Goal: Task Accomplishment & Management: Complete application form

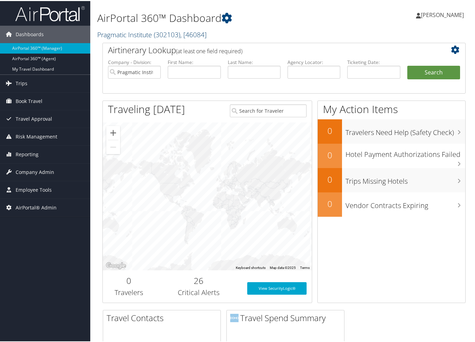
drag, startPoint x: 118, startPoint y: 30, endPoint x: 123, endPoint y: 37, distance: 8.5
click at [118, 30] on link "Pragmatic Institute ( 302103 ) , [ 46084 ]" at bounding box center [151, 33] width 109 height 9
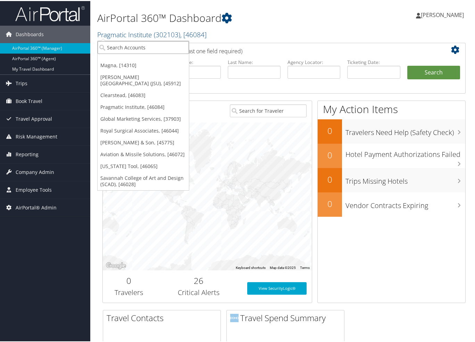
click at [124, 43] on input "search" at bounding box center [143, 46] width 91 height 13
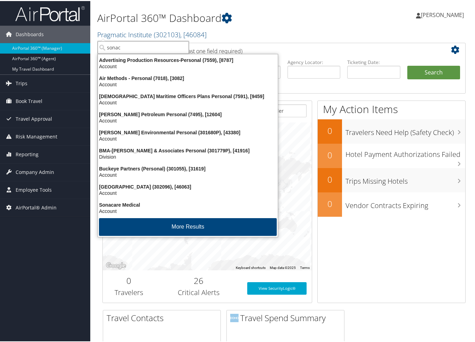
type input "sonaca"
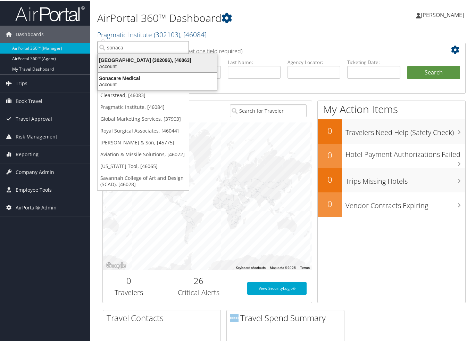
click at [132, 60] on div "[GEOGRAPHIC_DATA] (302096), [46063]" at bounding box center [158, 59] width 128 height 6
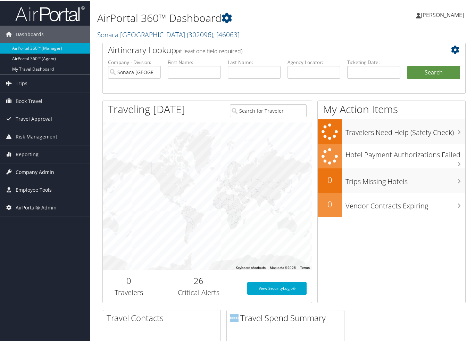
click at [39, 169] on span "Company Admin" at bounding box center [35, 170] width 39 height 17
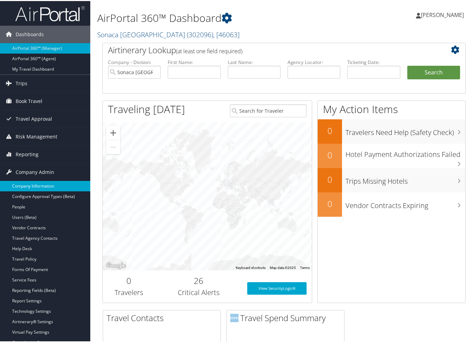
click at [40, 180] on link "Company Information" at bounding box center [45, 185] width 90 height 10
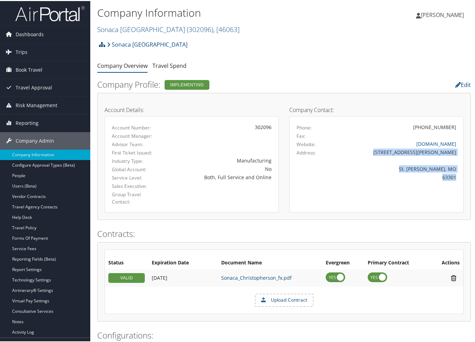
drag, startPoint x: 428, startPoint y: 151, endPoint x: 461, endPoint y: 178, distance: 43.0
click at [461, 178] on div "Phone: (636) 688-2033 Fax: Website: sonaca-na.com Address: 3600 Mueller Road St…" at bounding box center [377, 163] width 174 height 96
copy div "3600 Mueller Road St. Charles, MO 63301"
click at [27, 235] on link "Forms Of Payment" at bounding box center [45, 237] width 90 height 10
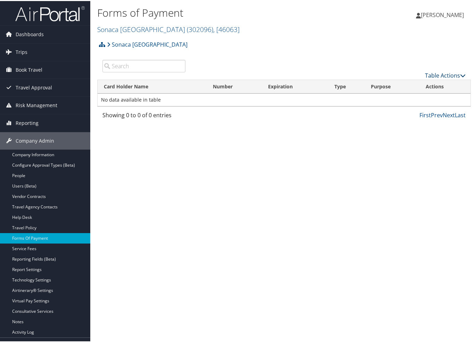
click at [442, 74] on link "Table Actions" at bounding box center [445, 75] width 41 height 8
click at [439, 81] on link "New Record" at bounding box center [422, 85] width 91 height 12
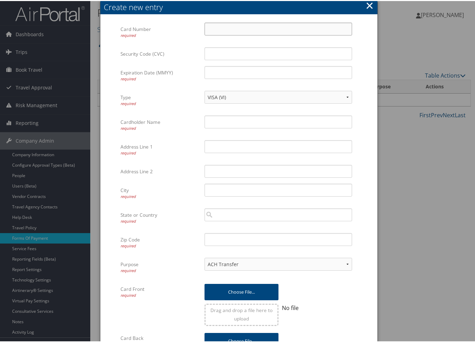
click at [220, 26] on input "Card Number required" at bounding box center [279, 28] width 148 height 13
type input "5533080027632105"
click at [223, 57] on input "Security Code (CVC)" at bounding box center [279, 52] width 148 height 13
type input "385"
click at [317, 71] on input "Expiration Date (MMYY) required" at bounding box center [279, 71] width 148 height 13
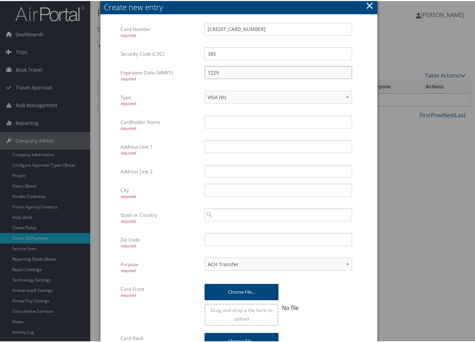
type input "1229"
drag, startPoint x: 325, startPoint y: 95, endPoint x: 321, endPoint y: 100, distance: 6.7
click at [325, 95] on select "VISA (VI) Mastercard (CA) American Express (AX) Discover (DS) Amex (AM) Masterc…" at bounding box center [279, 96] width 148 height 13
select select "CA"
click at [205, 90] on select "VISA (VI) Mastercard (CA) American Express (AX) Discover (DS) Amex (AM) Masterc…" at bounding box center [279, 96] width 148 height 13
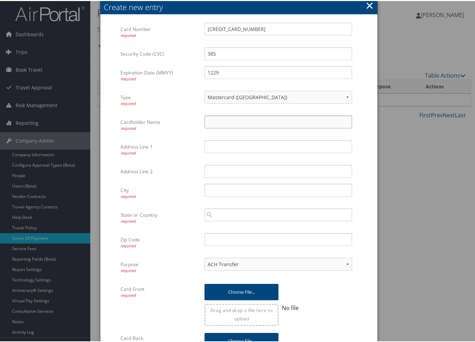
click at [227, 116] on input "Cardholder Name required" at bounding box center [279, 120] width 148 height 13
click at [210, 122] on input "Cardholder Name required" at bounding box center [279, 120] width 148 height 13
paste input "Ghost Card LMI LMI Aerospace Inc"
click at [241, 120] on input "Ghost Card LMI LMI Aerospace Inc" at bounding box center [279, 120] width 148 height 13
click at [242, 120] on input "Ghost Card LMI LMI Aerospace Inc" at bounding box center [279, 120] width 148 height 13
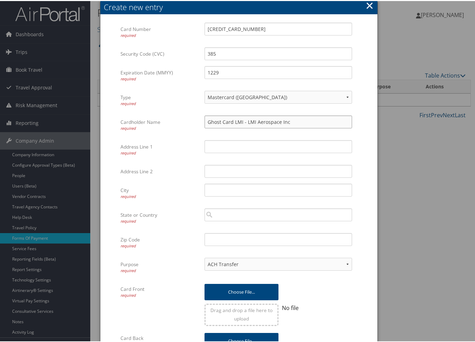
click at [300, 121] on input "Ghost Card LMI - LMI Aerospace Inc" at bounding box center [279, 120] width 148 height 13
type input "Ghost Card LMI - LMI Aerospace Inc (Guest Travel Only)"
click at [344, 144] on body "Menu Dashboards ► AirPortal 360™ (Manager) AirPortal 360™ (Agent) My Travel Das…" at bounding box center [239, 171] width 478 height 342
click at [222, 139] on div at bounding box center [279, 145] width 148 height 13
click at [221, 143] on input "Address Line 1 required" at bounding box center [279, 145] width 148 height 13
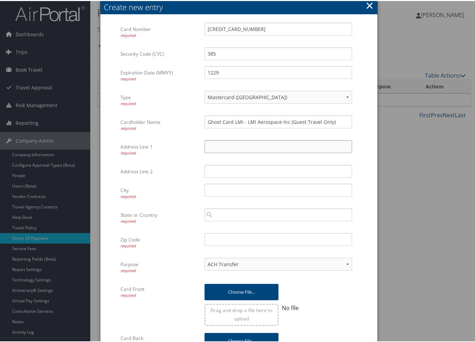
paste input "3600 Mueller Road"
type input "3600 Mueller Road"
click at [220, 190] on input "City required" at bounding box center [279, 188] width 148 height 13
paste input "St. Charles"
type input "St. Charles"
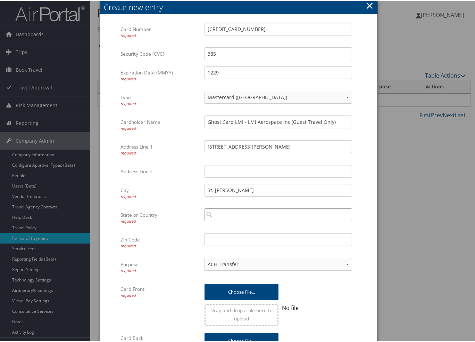
click at [217, 215] on input "search" at bounding box center [279, 213] width 148 height 13
paste input "MO"
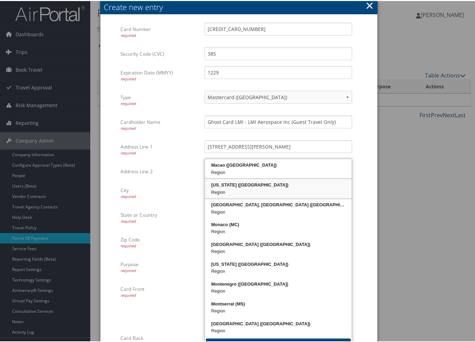
click at [234, 187] on div "Missouri (MO)" at bounding box center [278, 183] width 145 height 7
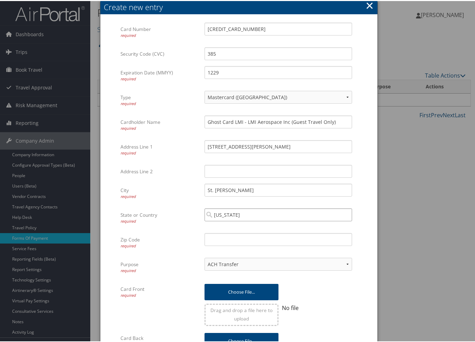
type input "Missouri"
click at [246, 242] on input "Zip Code required" at bounding box center [279, 238] width 148 height 13
paste input "63301"
type input "63301"
click at [334, 272] on div "ACH Transfer Cash / Check (AR) Corporate Credit Card Ghost Credit Card Hotel Gu…" at bounding box center [279, 266] width 148 height 18
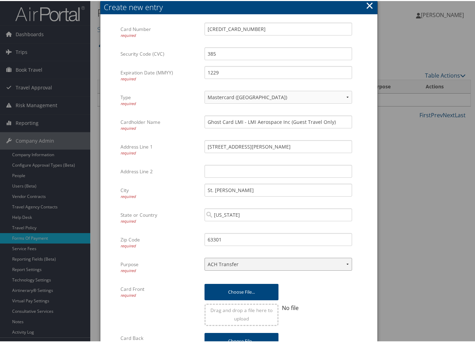
click at [332, 266] on select "ACH Transfer Cash / Check (AR) Corporate Credit Card Ghost Credit Card Hotel Gu…" at bounding box center [279, 263] width 148 height 13
select select "2"
click at [205, 257] on select "ACH Transfer Cash / Check (AR) Corporate Credit Card Ghost Credit Card Hotel Gu…" at bounding box center [279, 263] width 148 height 13
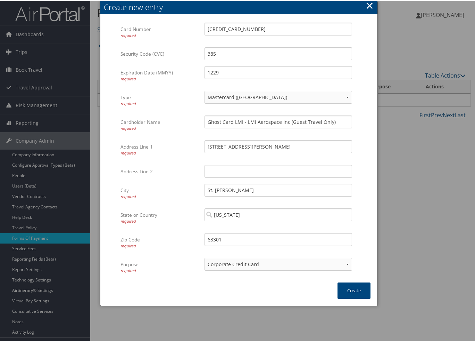
click at [299, 298] on div "× Create new entry Card Number required 5533080027632105 Multiple values The se…" at bounding box center [239, 152] width 278 height 305
click at [355, 290] on button "Create" at bounding box center [354, 289] width 33 height 16
